Goal: Information Seeking & Learning: Learn about a topic

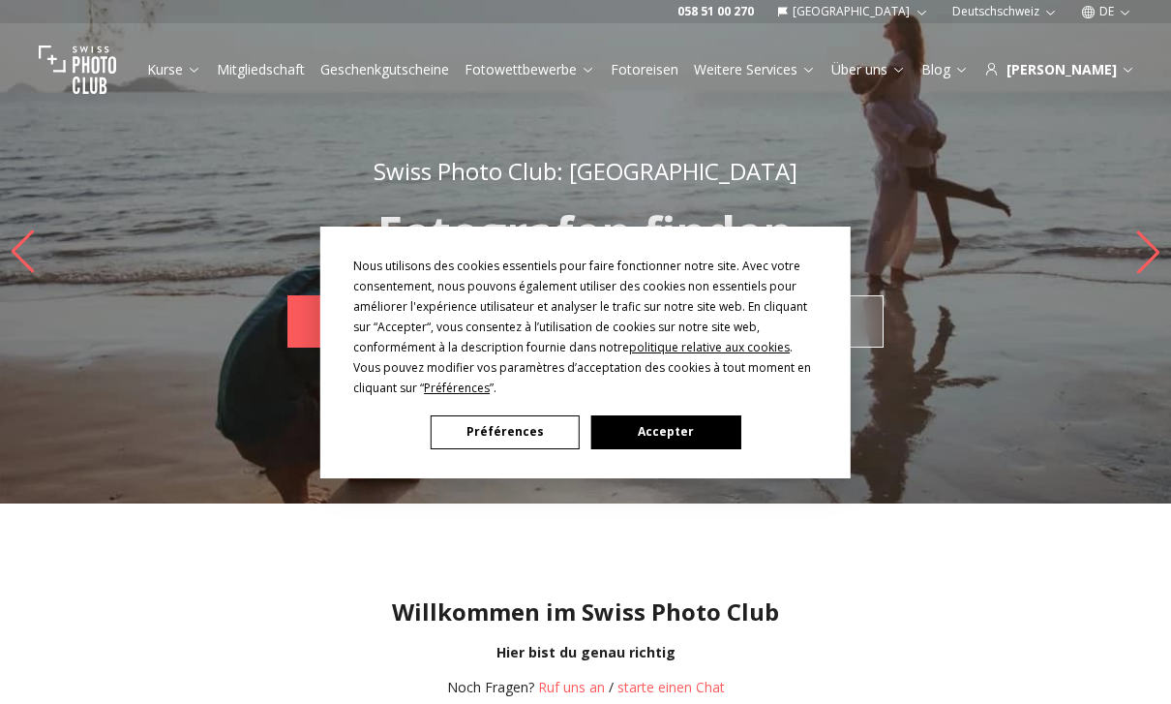
click at [653, 429] on button "Accepter" at bounding box center [665, 432] width 149 height 34
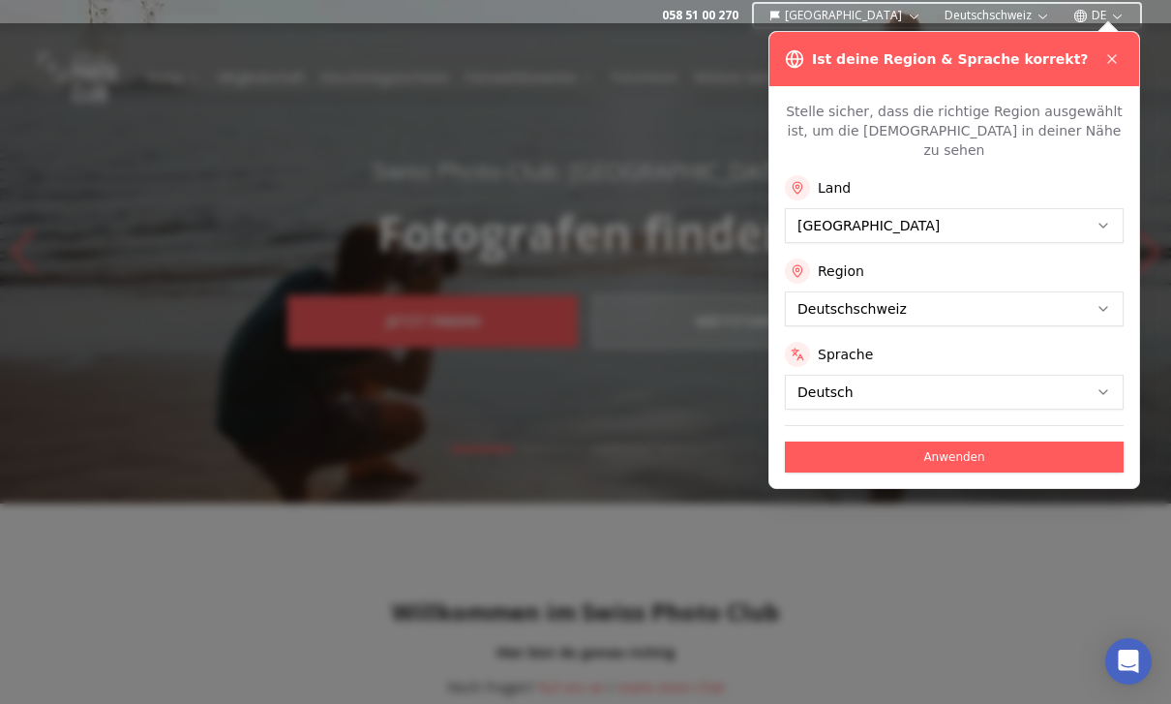
click at [903, 441] on button "Anwenden" at bounding box center [954, 456] width 339 height 31
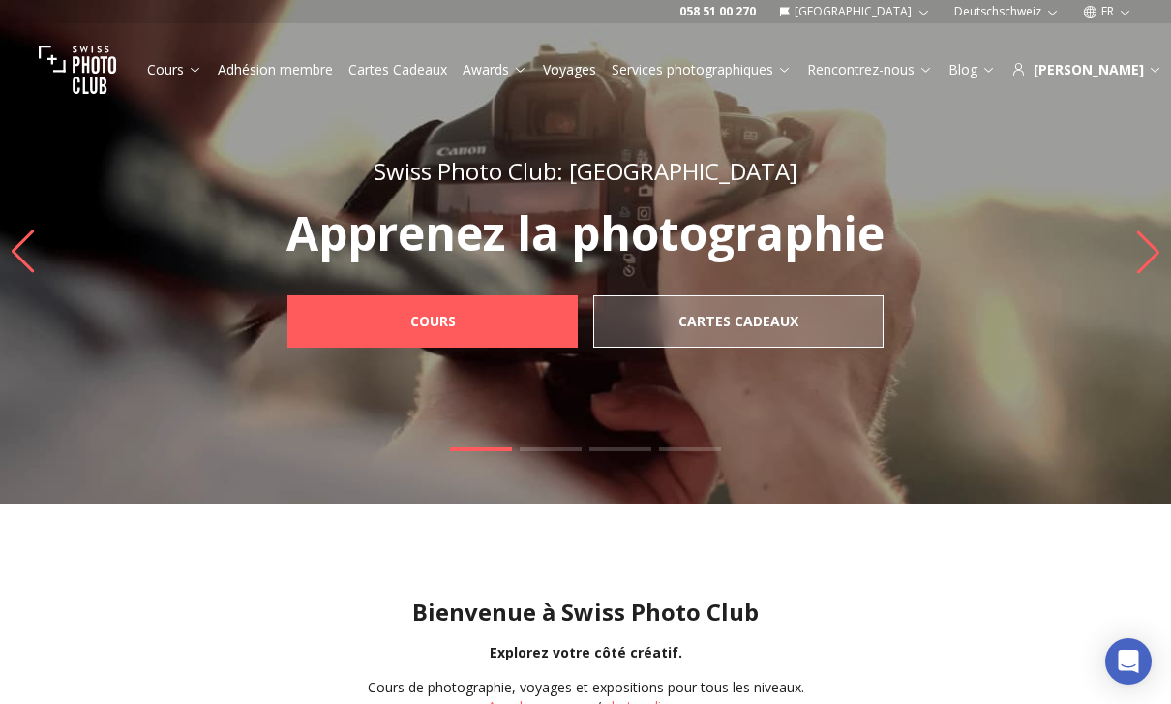
click at [503, 64] on link "Awards" at bounding box center [495, 69] width 65 height 19
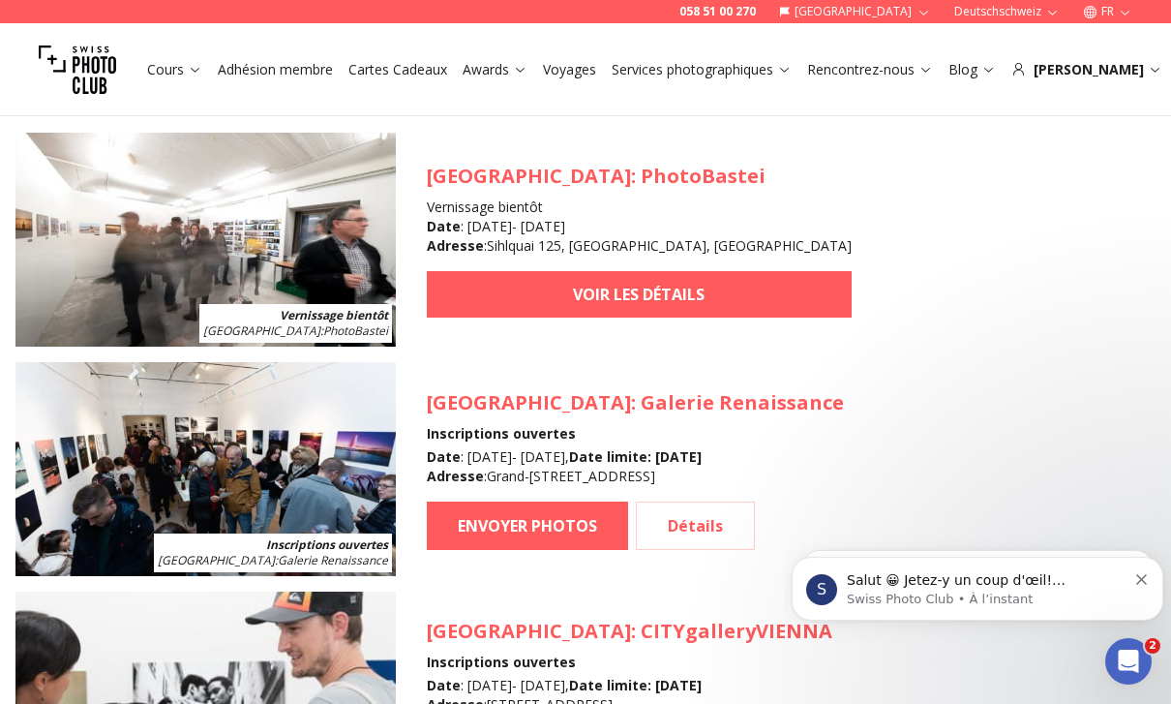
click at [153, 282] on img at bounding box center [205, 240] width 380 height 214
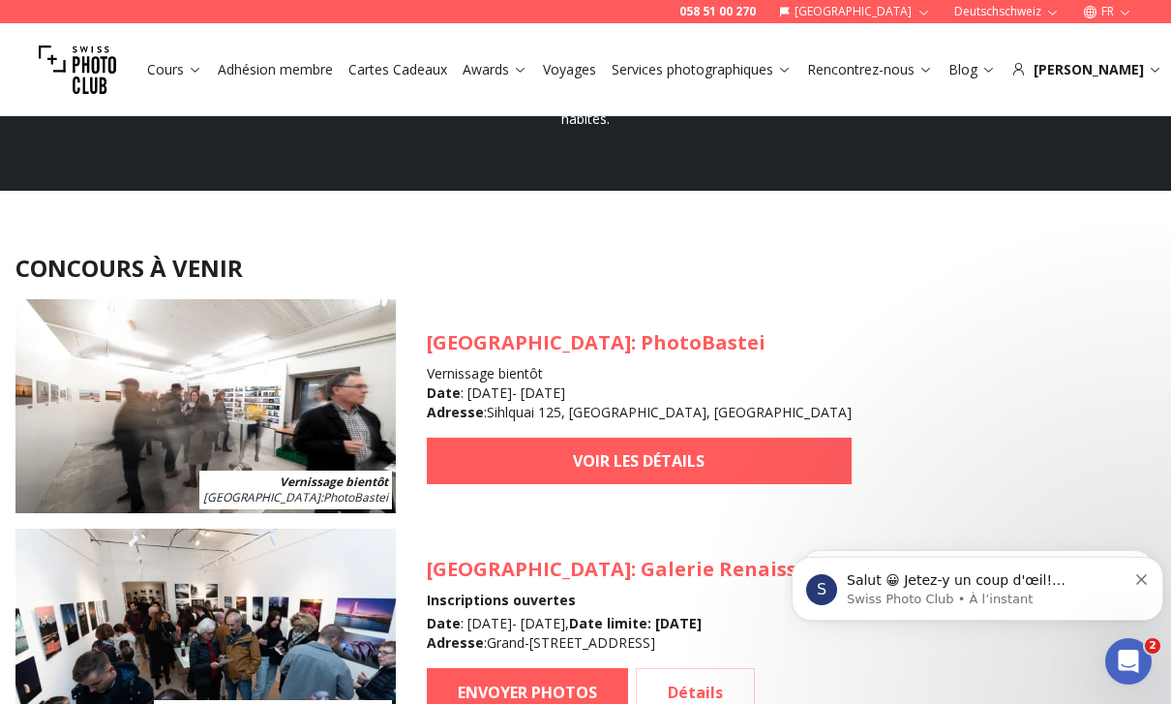
scroll to position [1650, 0]
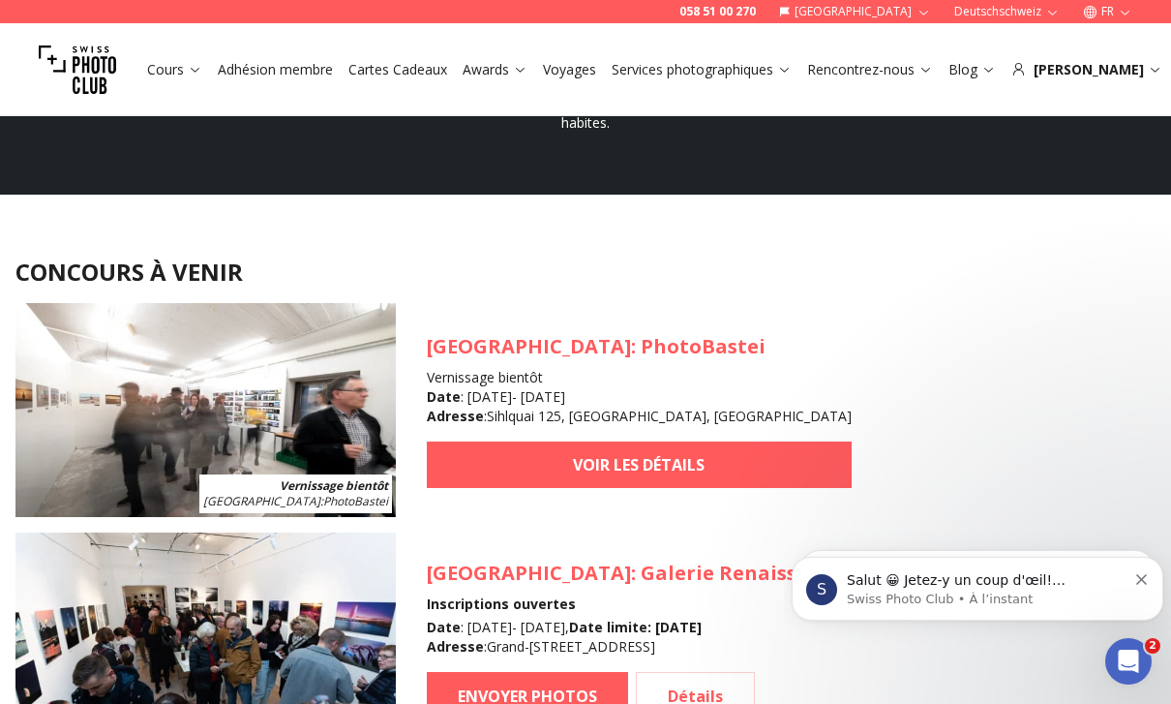
click at [583, 356] on h3 "[GEOGRAPHIC_DATA] : PhotoBastei" at bounding box center [639, 346] width 425 height 27
click at [611, 487] on link "VOIR LES DÉTAILS" at bounding box center [639, 464] width 425 height 46
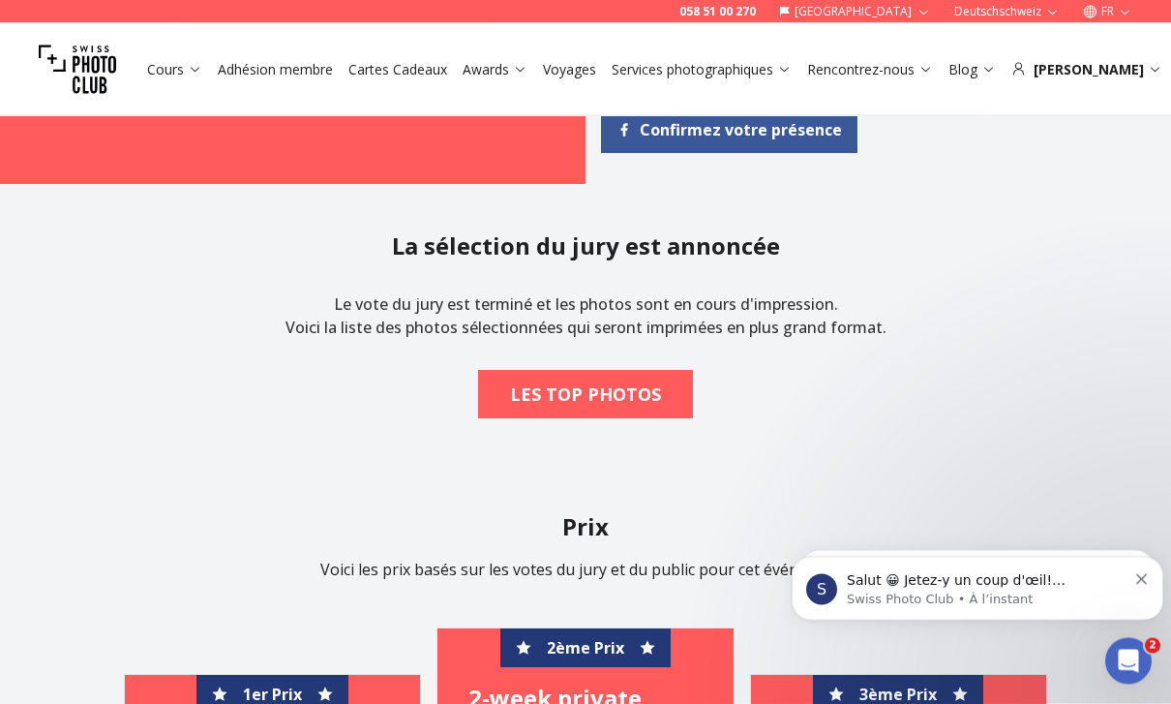
click at [634, 399] on b "LES TOP PHOTOS" at bounding box center [585, 394] width 151 height 27
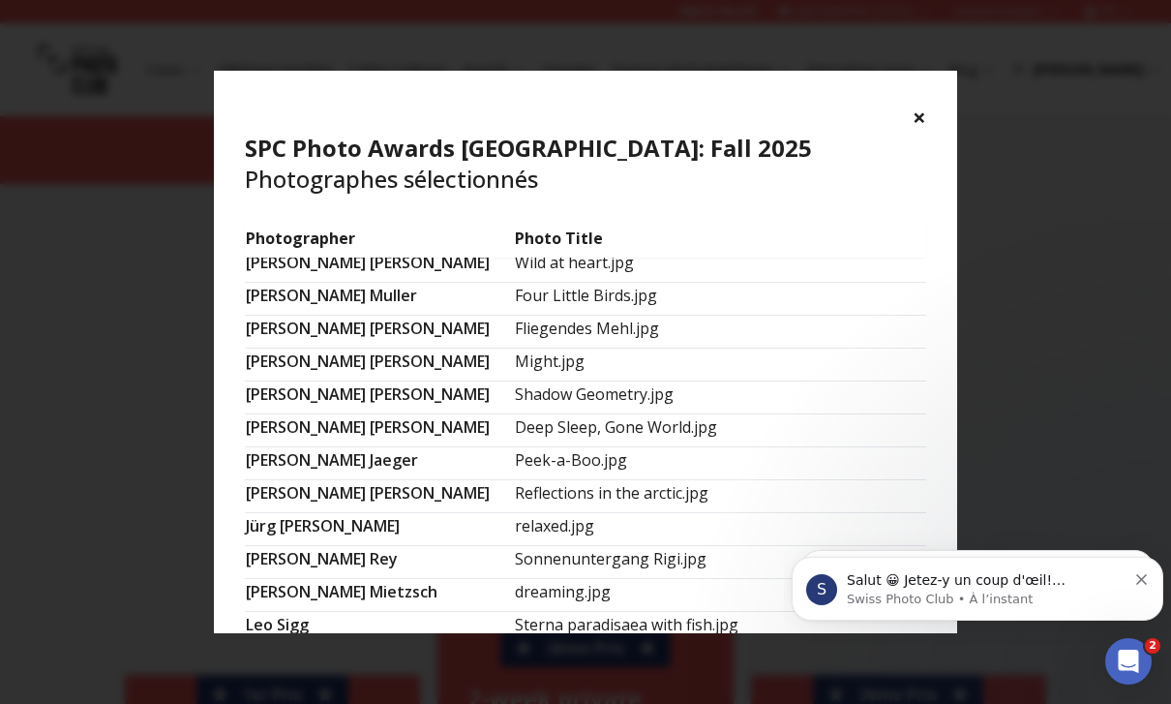
scroll to position [520, 0]
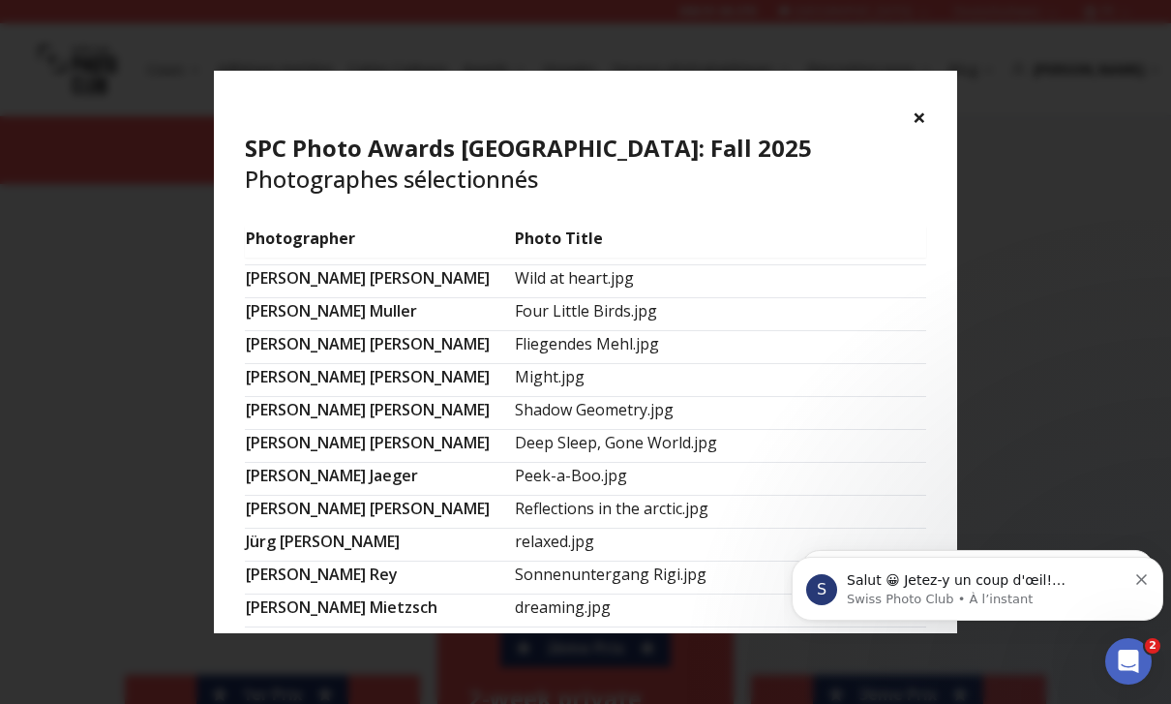
click at [916, 122] on button "×" at bounding box center [920, 117] width 14 height 31
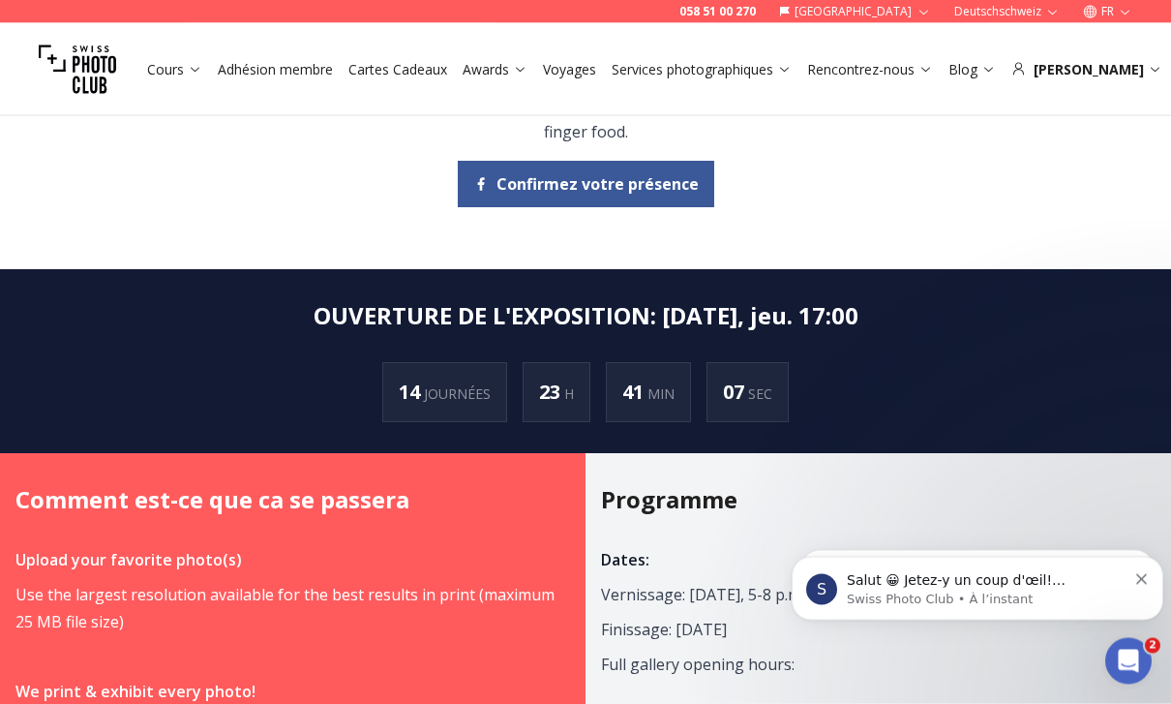
scroll to position [0, 0]
